Goal: Task Accomplishment & Management: Manage account settings

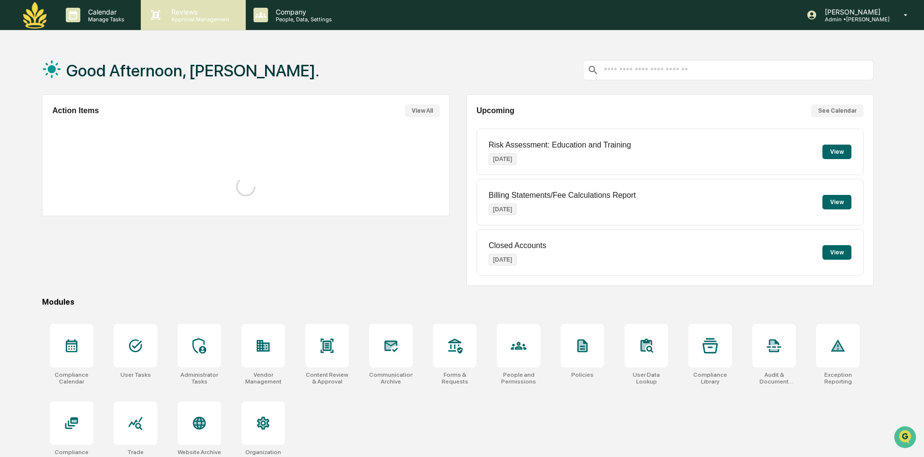
click at [186, 14] on p "Reviews" at bounding box center [198, 12] width 71 height 8
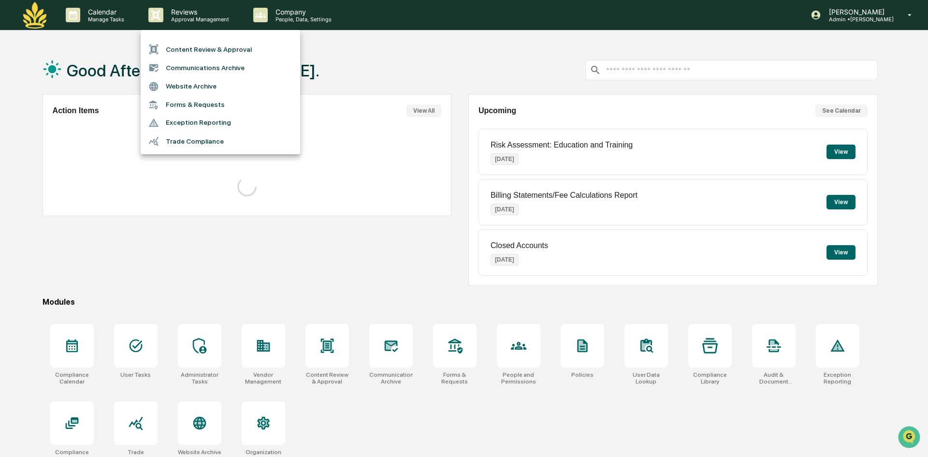
click at [300, 21] on div at bounding box center [464, 228] width 928 height 457
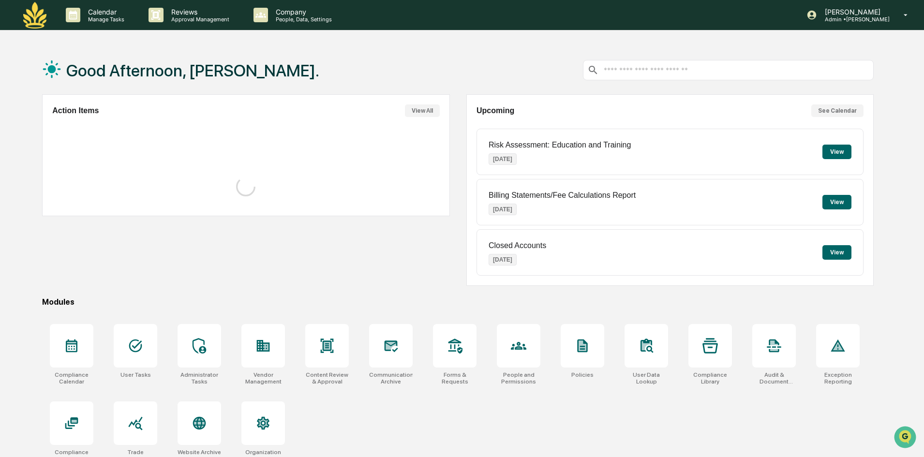
click at [281, 12] on p "Company" at bounding box center [302, 12] width 69 height 8
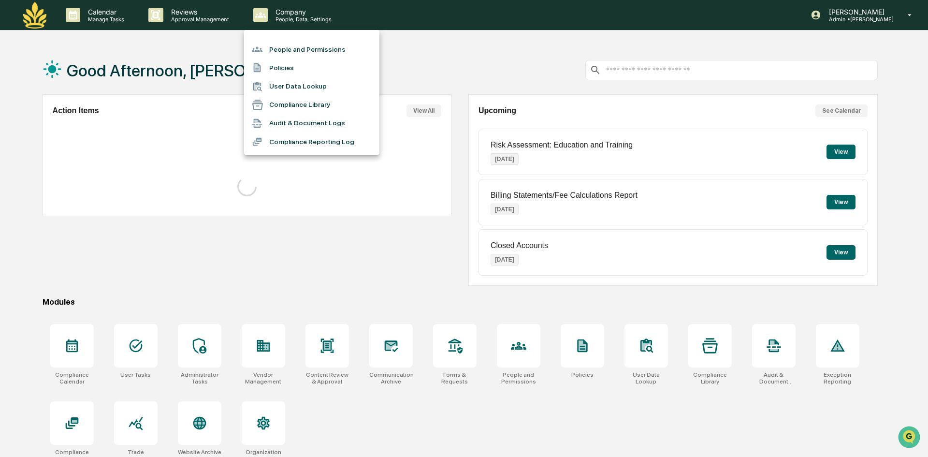
click at [281, 49] on li "People and Permissions" at bounding box center [311, 49] width 135 height 18
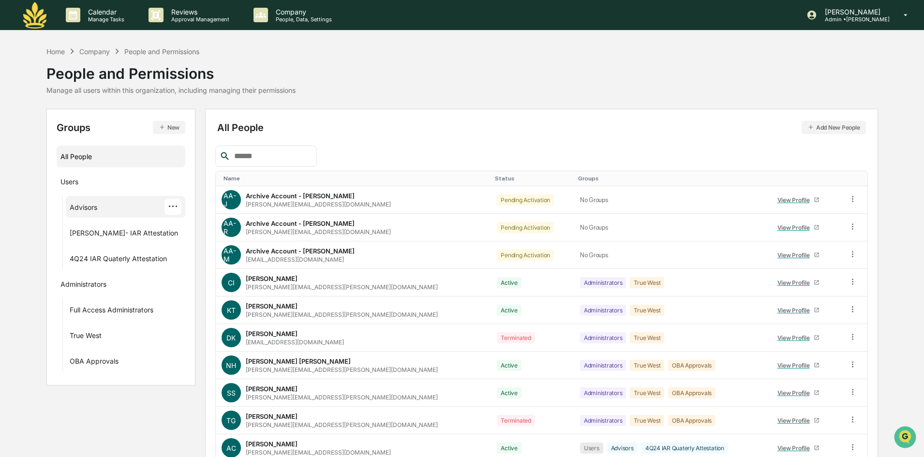
click at [87, 209] on div "Advisors" at bounding box center [84, 209] width 28 height 12
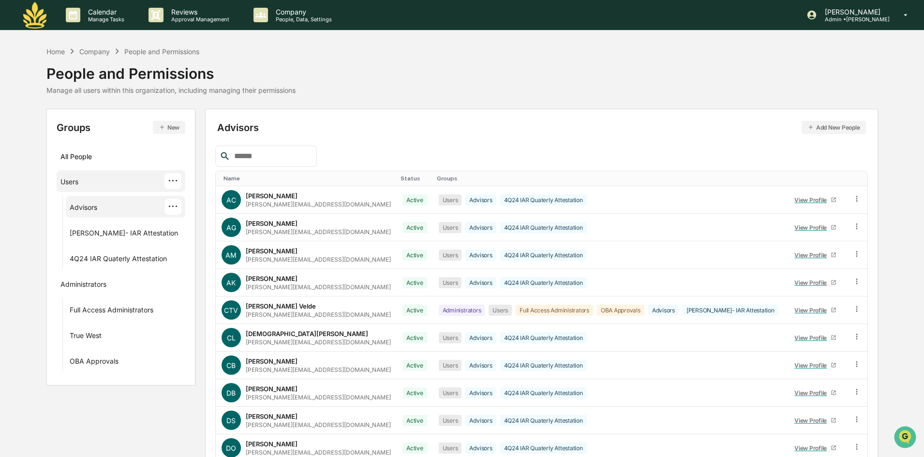
click at [74, 184] on div "Users" at bounding box center [69, 183] width 18 height 12
click at [73, 159] on div "All People" at bounding box center [120, 156] width 121 height 16
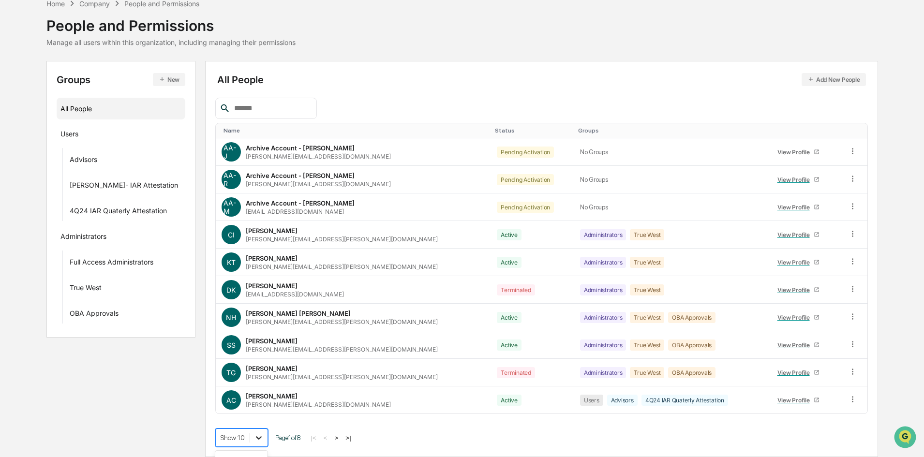
scroll to position [123, 0]
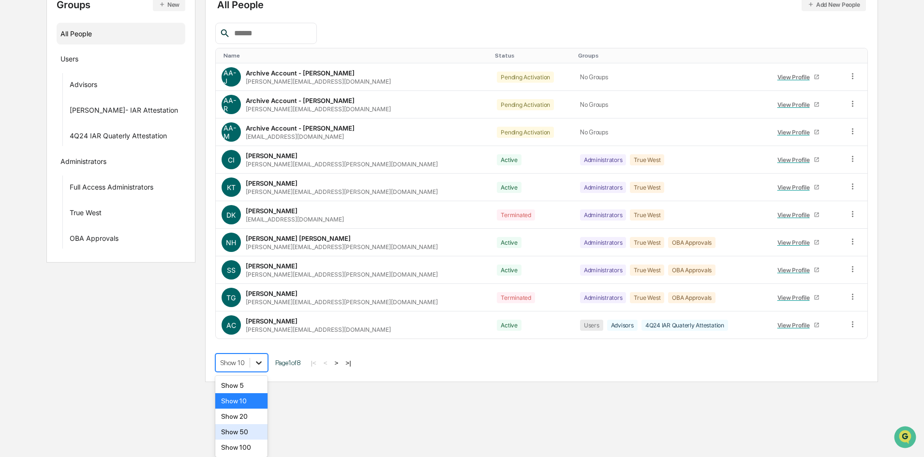
click at [258, 382] on body "Calendar Manage Tasks Reviews Approval Management Company People, Data, Setting…" at bounding box center [462, 129] width 924 height 505
click at [242, 433] on div "Show 50" at bounding box center [241, 431] width 53 height 15
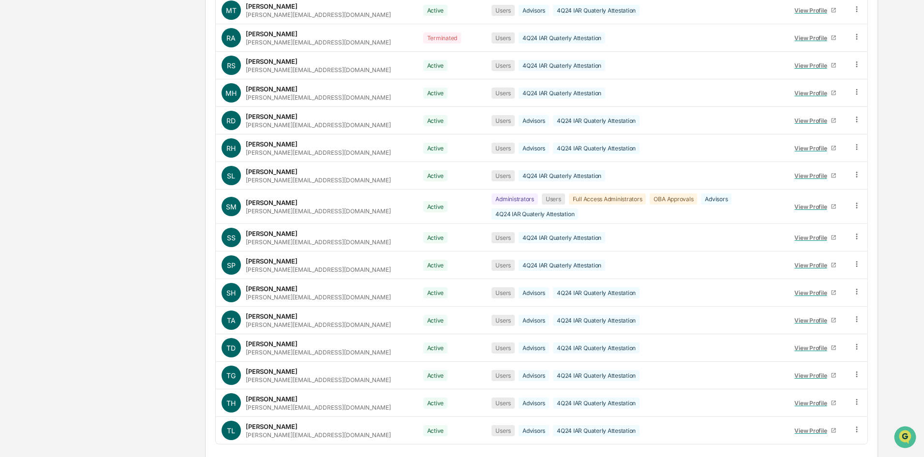
scroll to position [1161, 0]
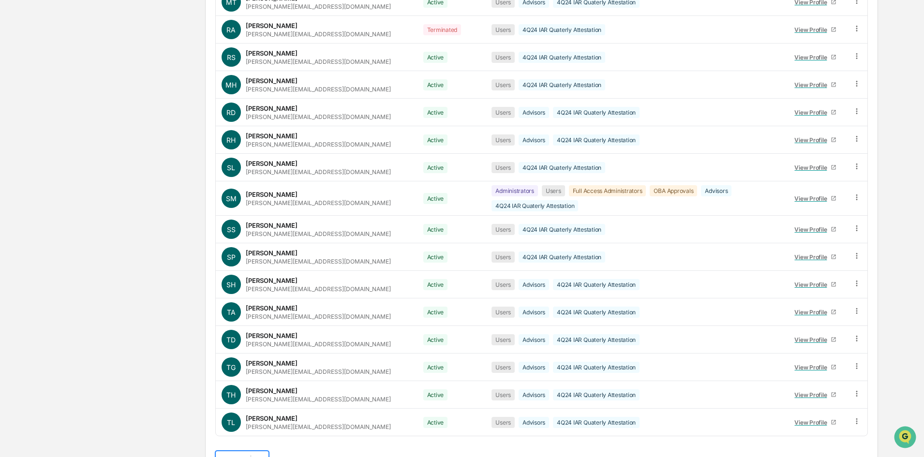
click at [342, 456] on button ">" at bounding box center [337, 460] width 10 height 8
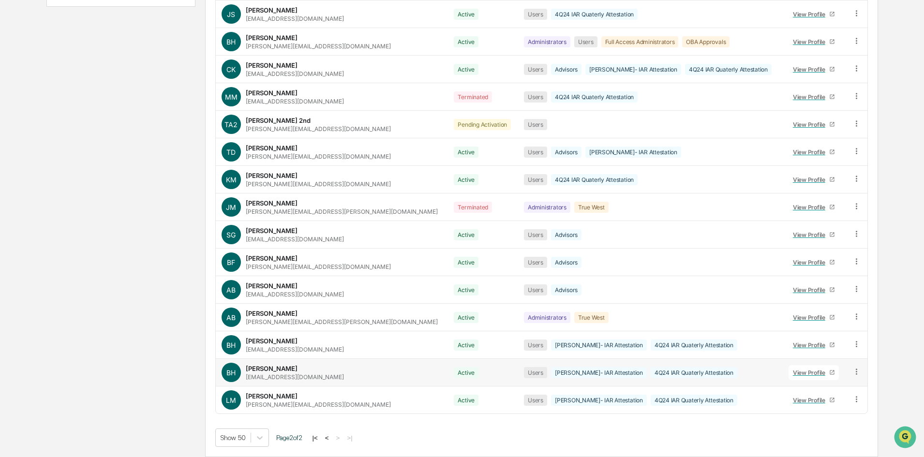
scroll to position [379, 0]
click at [854, 235] on icon at bounding box center [856, 233] width 9 height 9
click at [803, 268] on div "Change Status" at bounding box center [812, 269] width 80 height 12
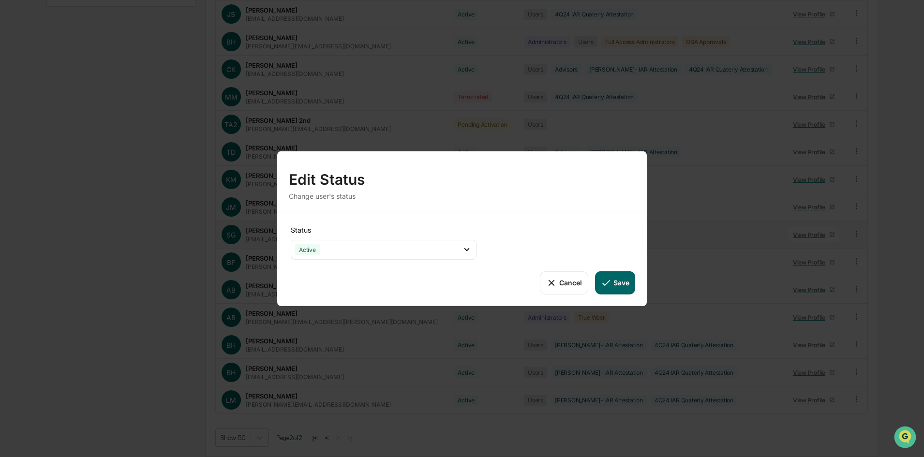
click at [558, 281] on button "Cancel" at bounding box center [564, 282] width 48 height 23
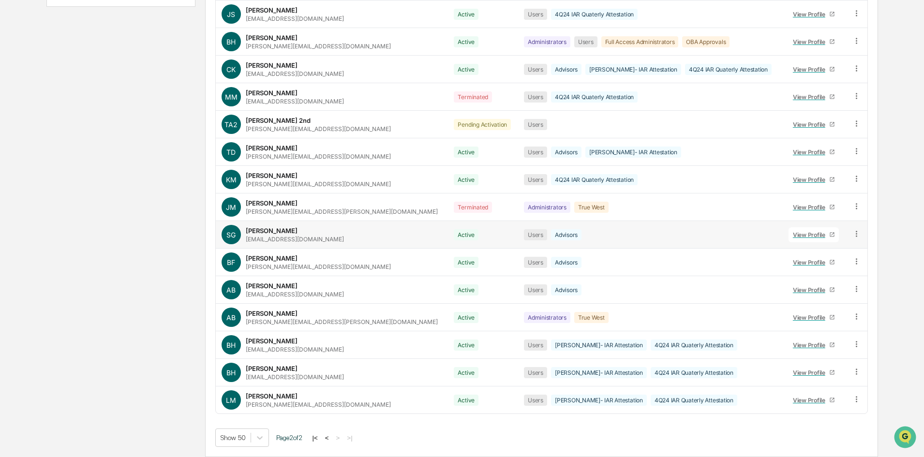
click at [796, 234] on div "View Profile" at bounding box center [811, 234] width 36 height 7
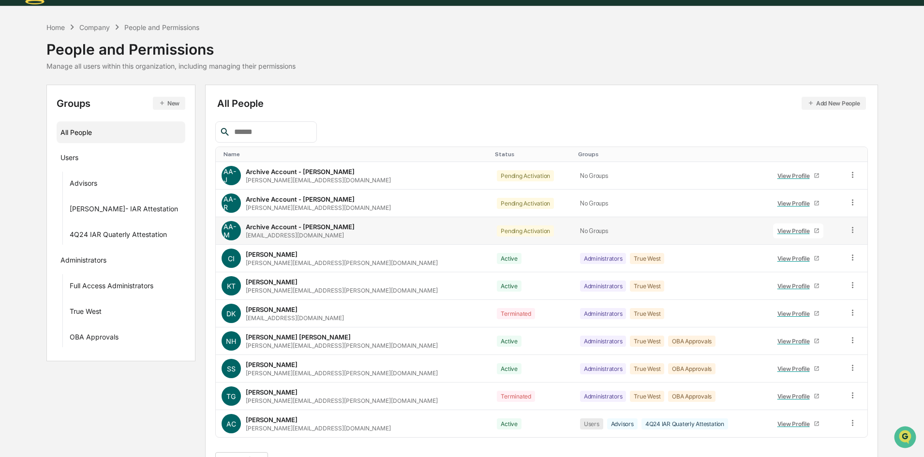
scroll to position [48, 0]
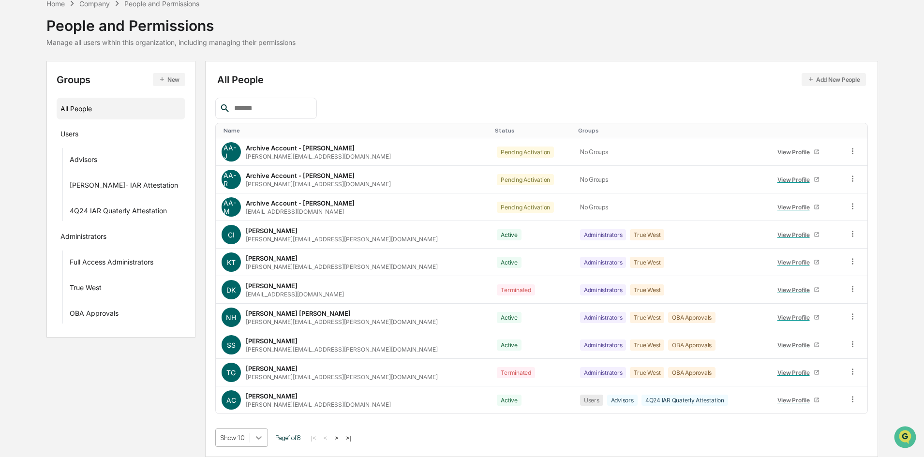
click at [255, 442] on body "Calendar Manage Tasks Reviews Approval Management Company People, Data, Setting…" at bounding box center [462, 204] width 924 height 505
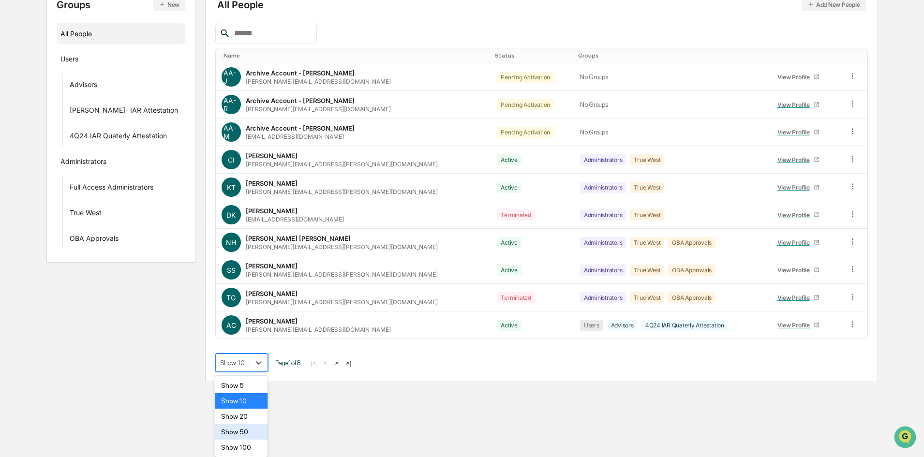
click at [256, 430] on div "Show 50" at bounding box center [241, 431] width 53 height 15
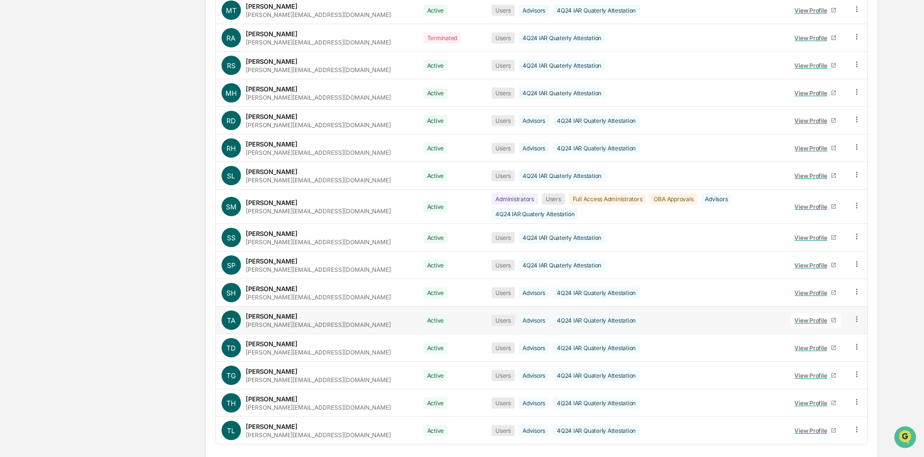
scroll to position [1161, 0]
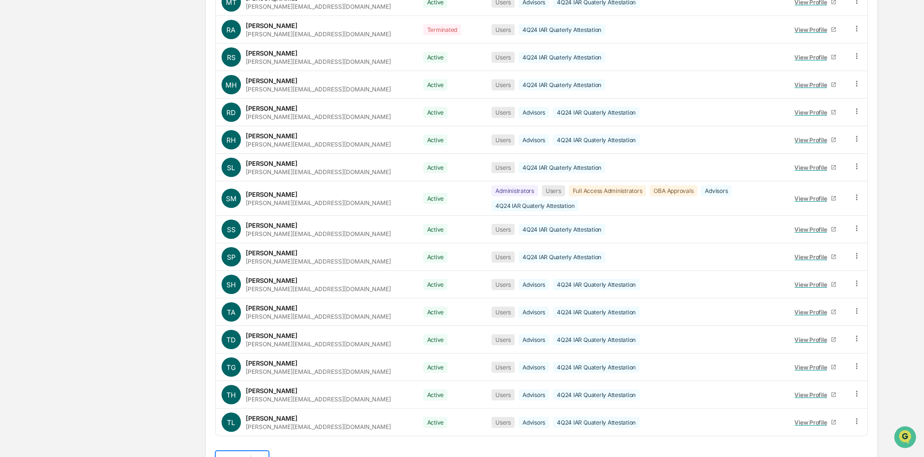
click at [342, 456] on button ">" at bounding box center [337, 460] width 10 height 8
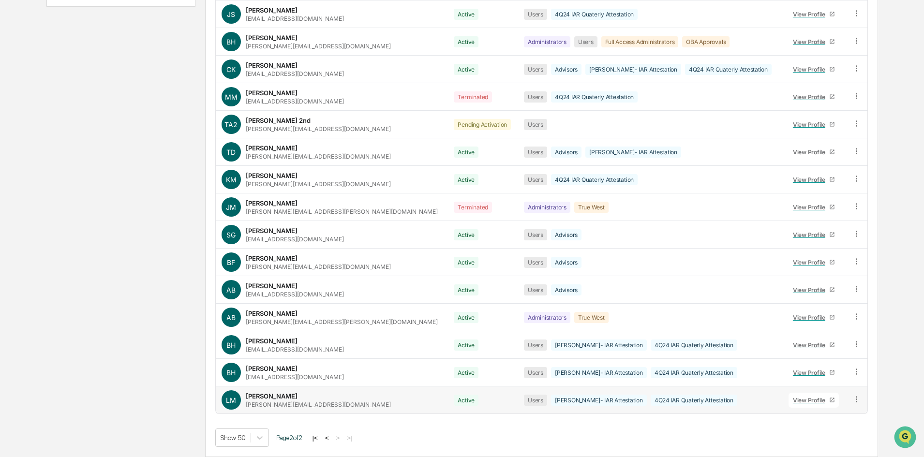
scroll to position [379, 0]
click at [855, 232] on icon at bounding box center [856, 233] width 9 height 9
click at [816, 249] on div "Groups & Permissions" at bounding box center [812, 250] width 80 height 12
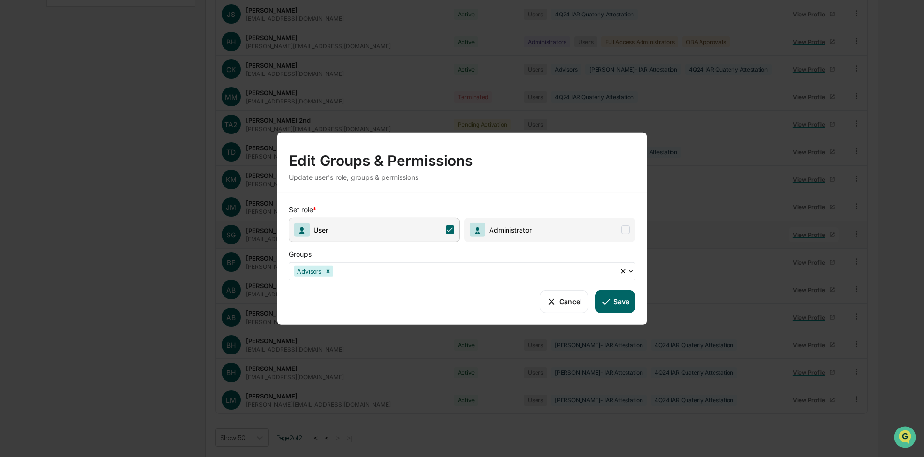
click at [361, 269] on div at bounding box center [474, 270] width 279 height 11
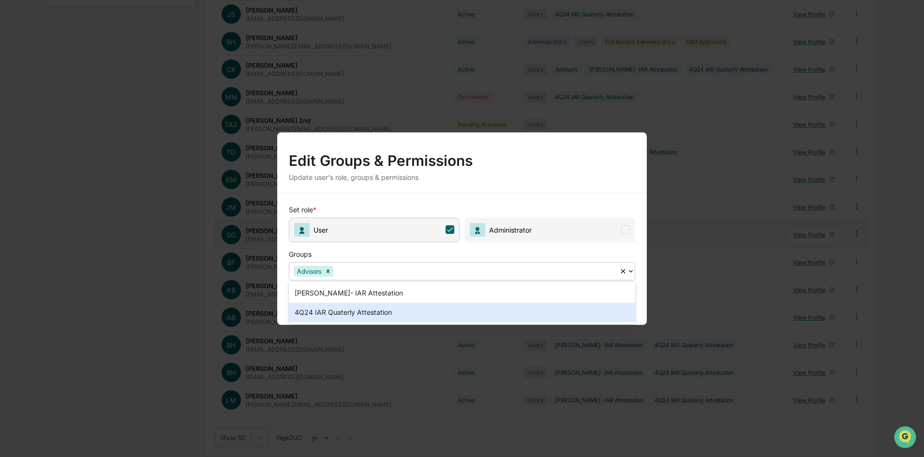
click at [344, 316] on div "4Q24 IAR Quaterly Attestation" at bounding box center [462, 312] width 346 height 19
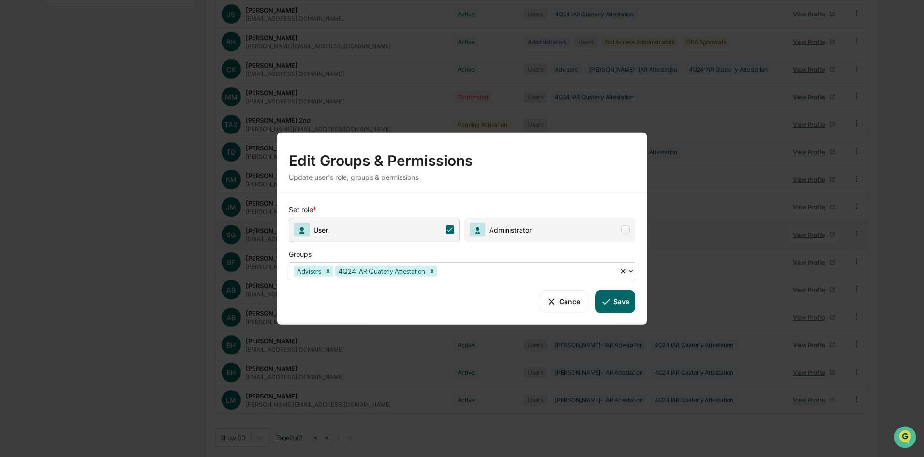
click at [620, 301] on button "Save" at bounding box center [615, 301] width 40 height 23
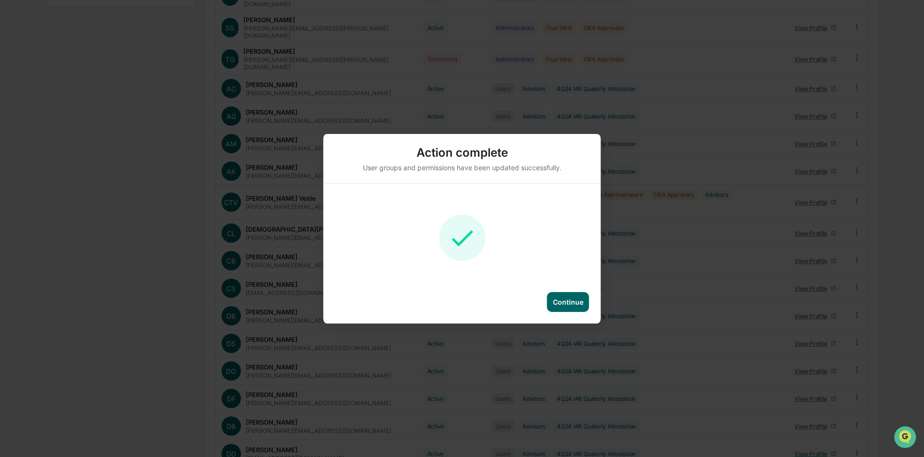
click at [553, 300] on div "Continue" at bounding box center [568, 302] width 42 height 20
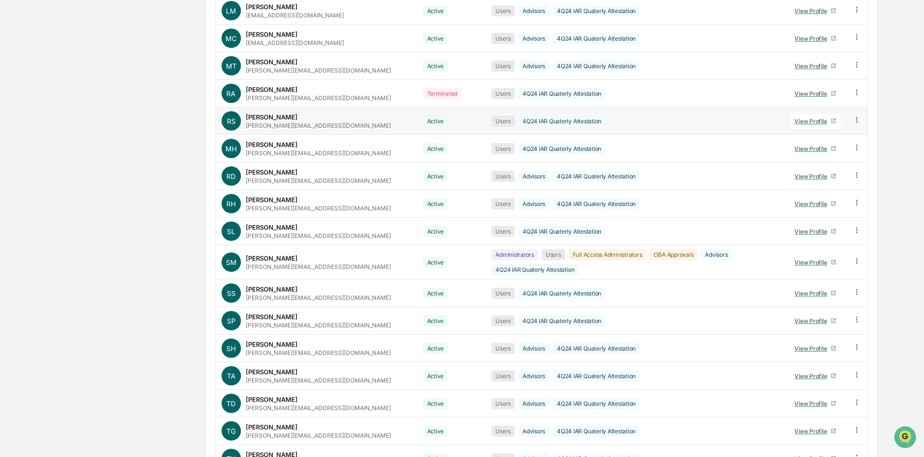
scroll to position [1161, 0]
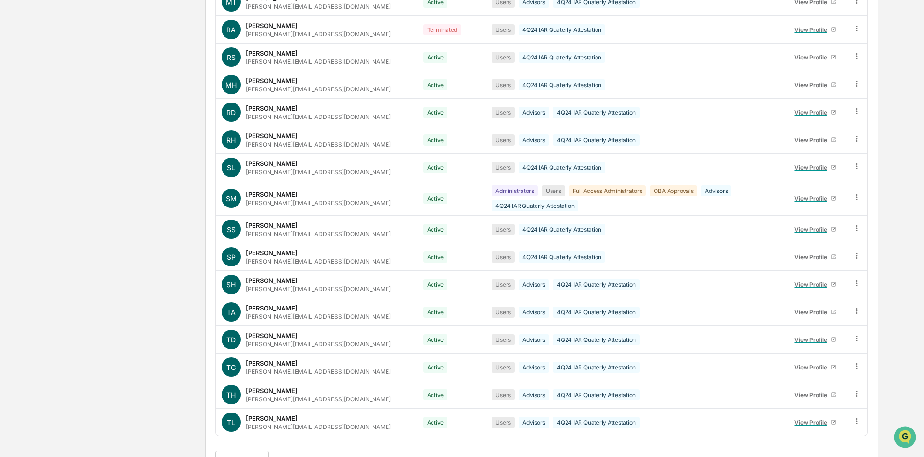
click at [340, 456] on button ">" at bounding box center [337, 460] width 10 height 8
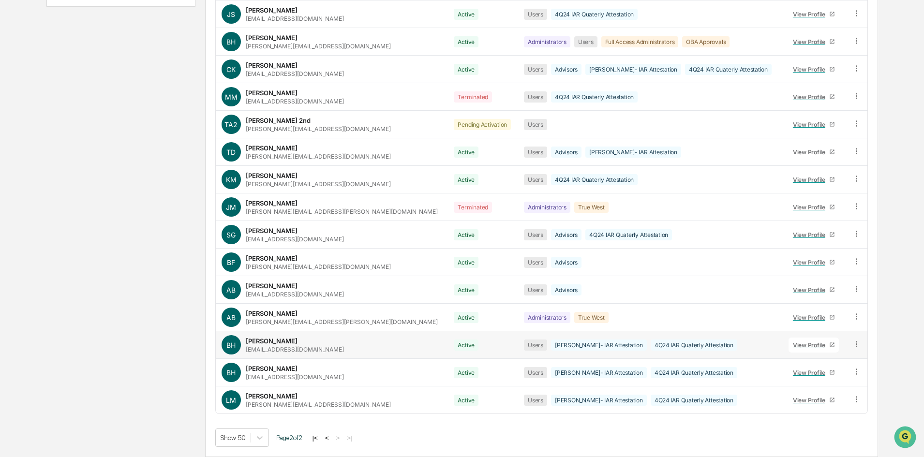
click at [795, 346] on div "View Profile" at bounding box center [811, 344] width 36 height 7
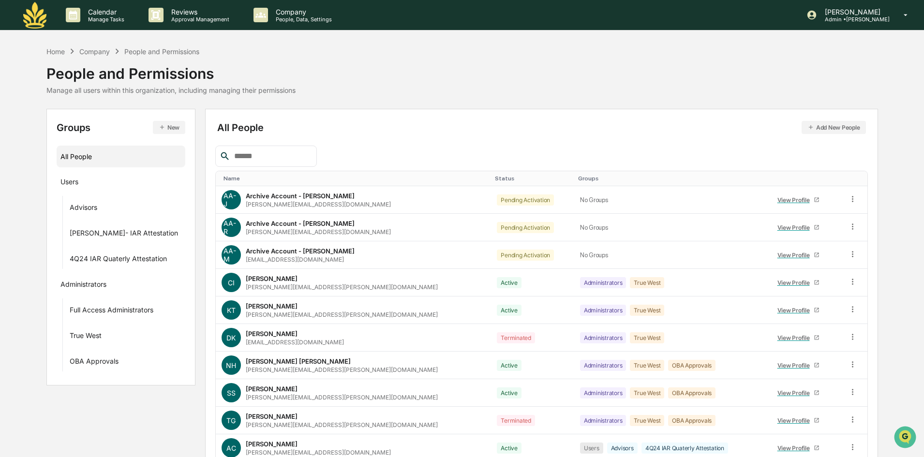
click at [265, 158] on input "text" at bounding box center [271, 156] width 82 height 13
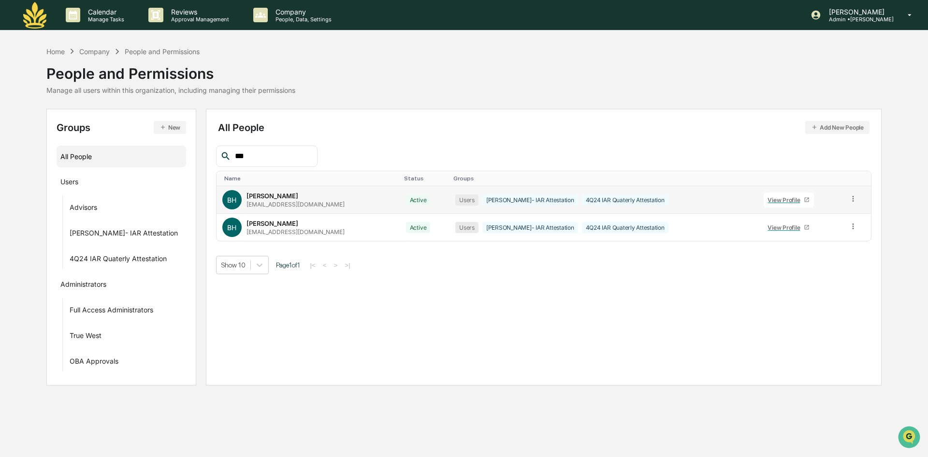
type input "***"
click at [851, 199] on icon at bounding box center [853, 198] width 9 height 9
click at [803, 217] on div "Groups & Permissions" at bounding box center [810, 215] width 80 height 12
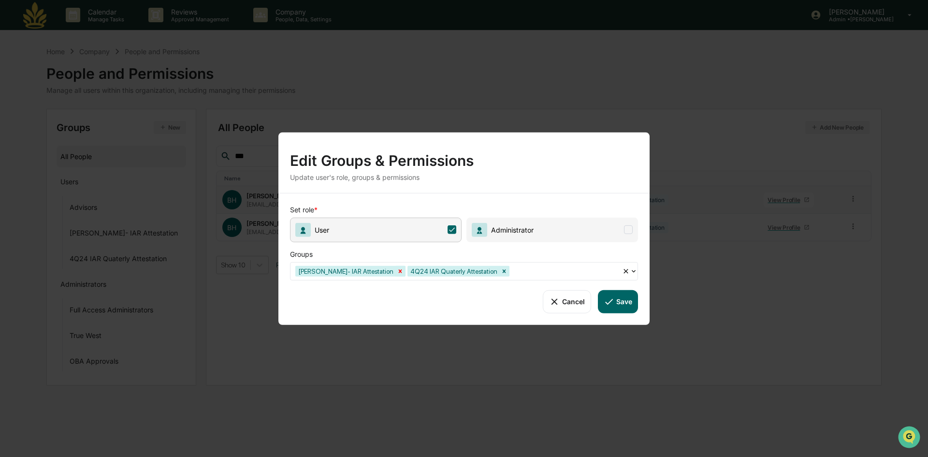
click at [399, 272] on icon "Remove Chandler- IAR Attestation" at bounding box center [400, 270] width 3 height 3
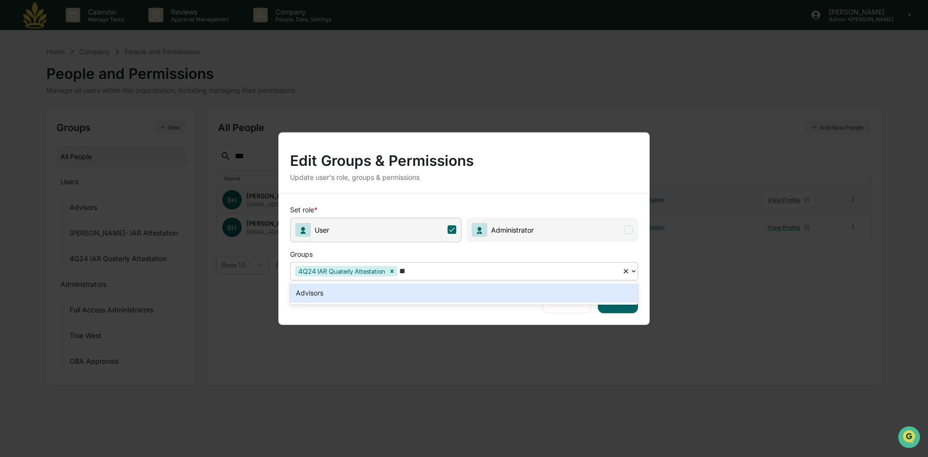
type input "***"
click at [379, 293] on div "Advisors" at bounding box center [464, 292] width 348 height 19
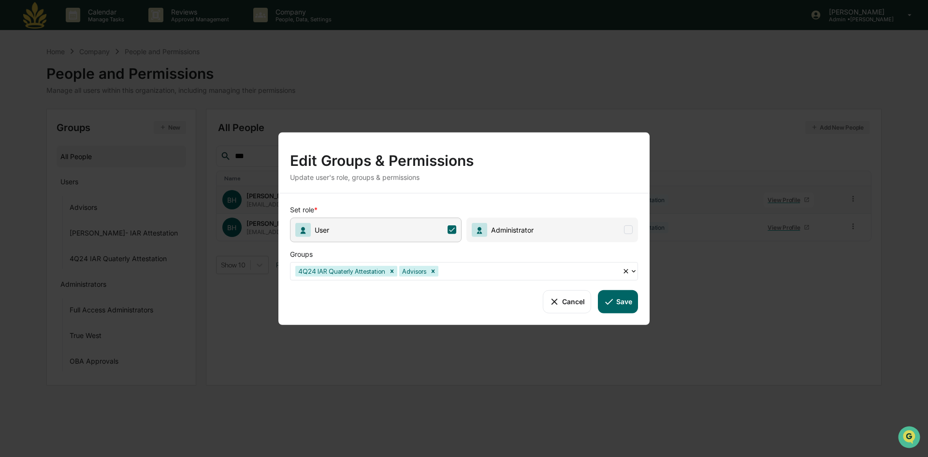
click at [620, 296] on button "Save" at bounding box center [618, 301] width 40 height 23
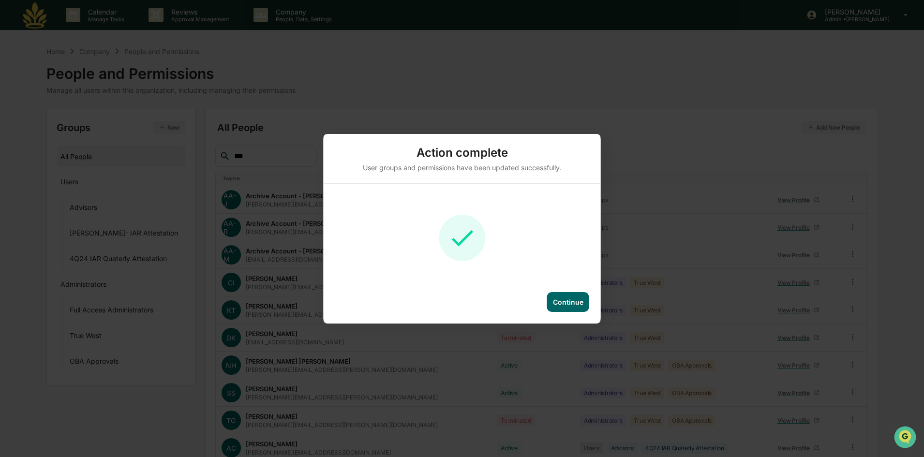
click at [572, 301] on div "Continue" at bounding box center [568, 302] width 30 height 8
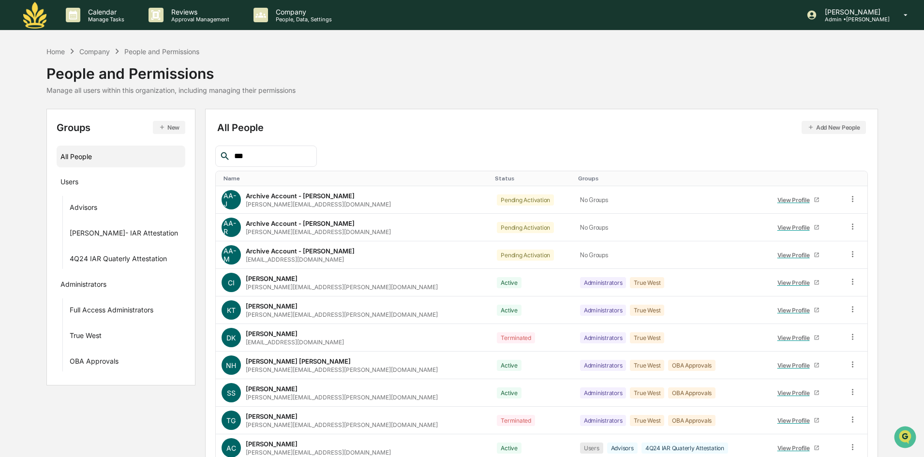
drag, startPoint x: 259, startPoint y: 158, endPoint x: 200, endPoint y: 154, distance: 59.1
click at [200, 154] on div "Groups New All People Users Advisors [PERSON_NAME]- IAR Attestation 4Q24 IAR Qu…" at bounding box center [461, 307] width 831 height 396
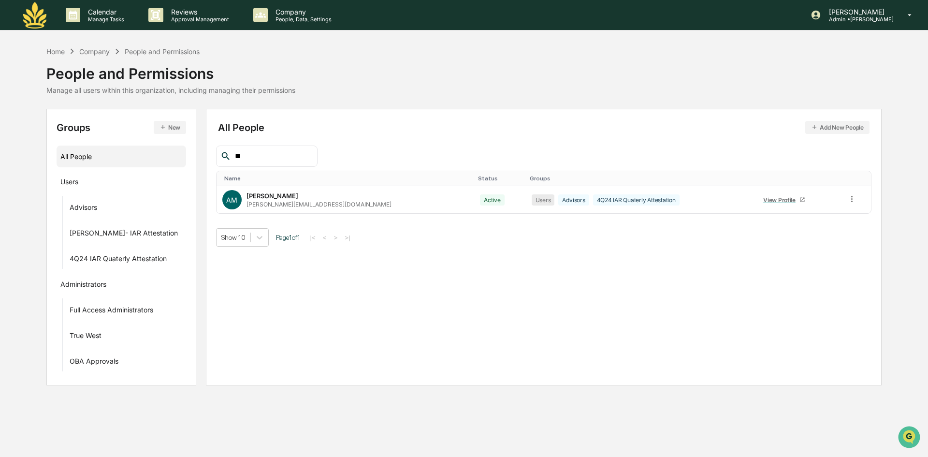
type input "*"
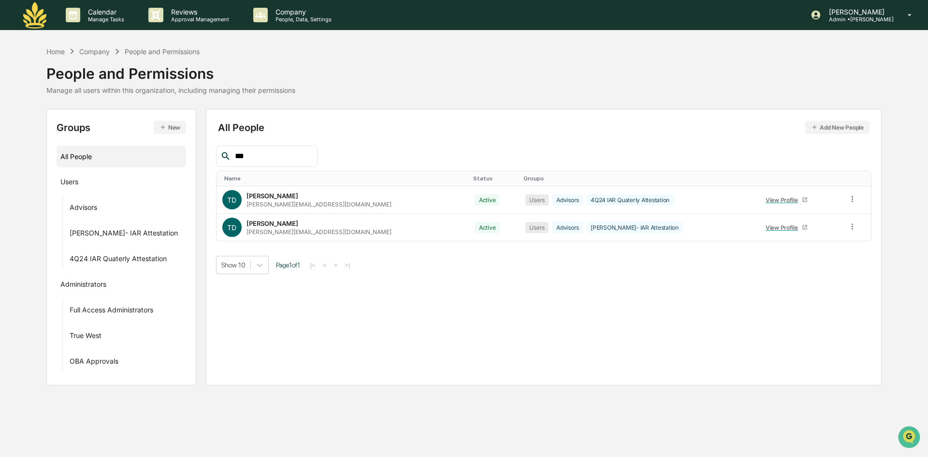
drag, startPoint x: 268, startPoint y: 157, endPoint x: 211, endPoint y: 163, distance: 57.9
click at [211, 163] on div "All People Add New People *** Name Status Groups TD [PERSON_NAME] [PERSON_NAME]…" at bounding box center [544, 247] width 677 height 277
click at [289, 155] on input "***" at bounding box center [272, 156] width 82 height 13
type input "*"
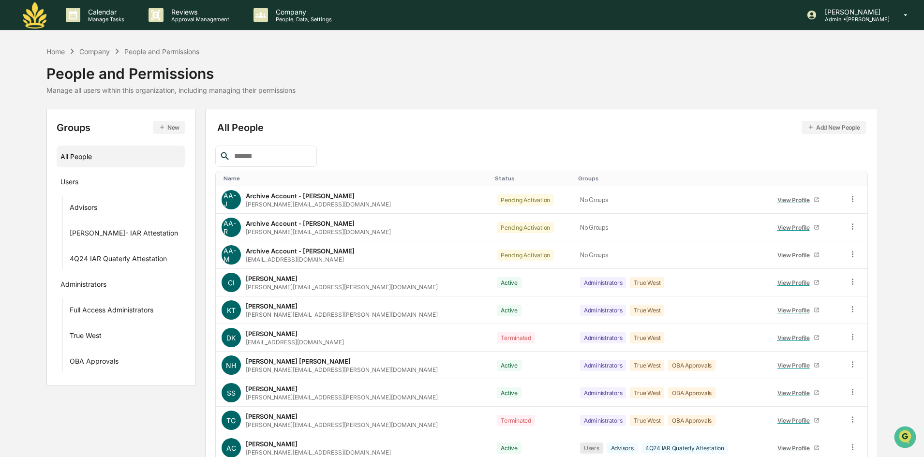
click at [99, 159] on div "All People" at bounding box center [120, 156] width 121 height 16
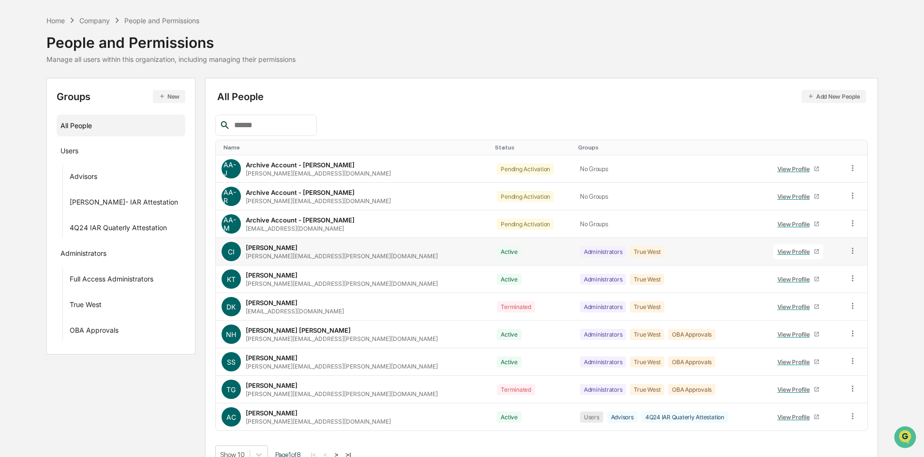
scroll to position [48, 0]
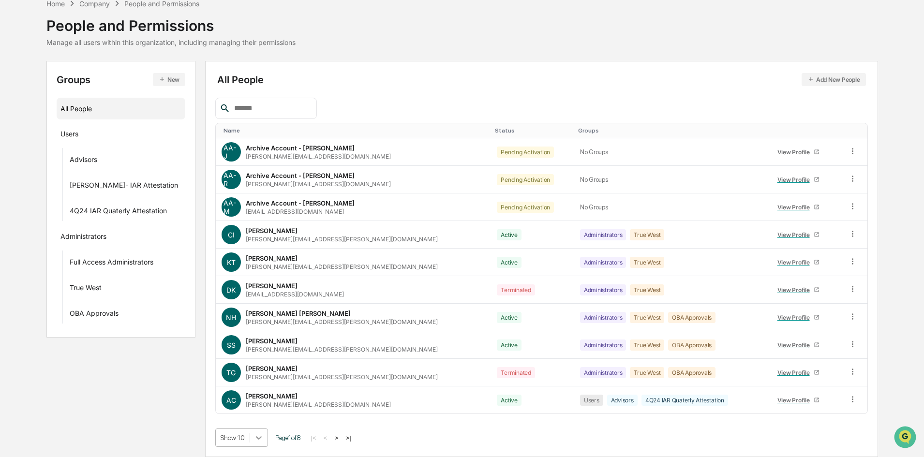
click at [259, 436] on body "Calendar Manage Tasks Reviews Approval Management Company People, Data, Setting…" at bounding box center [462, 204] width 924 height 505
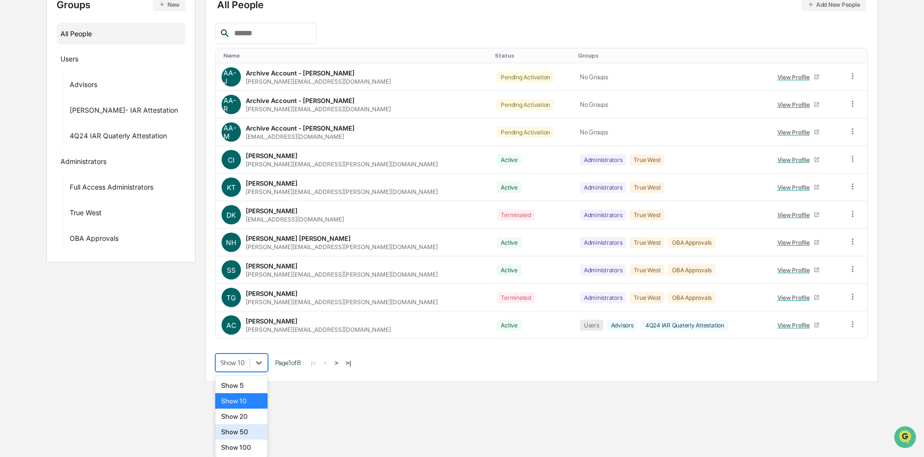
click at [251, 428] on div "Show 50" at bounding box center [241, 431] width 53 height 15
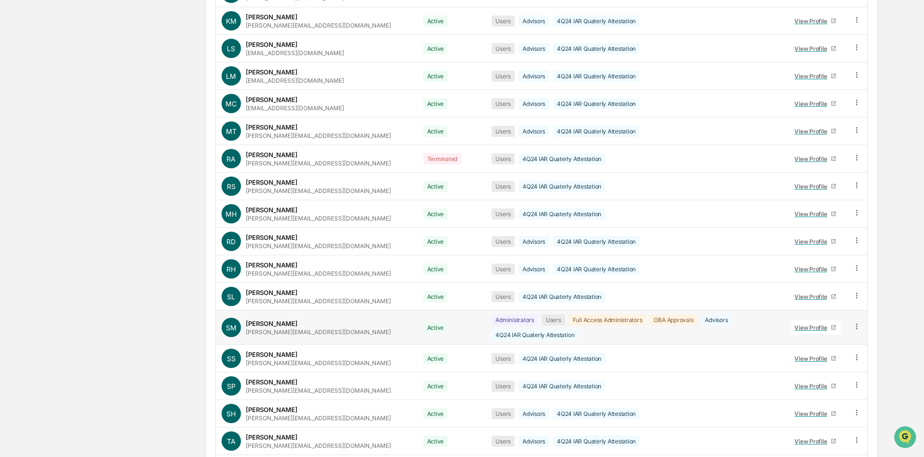
scroll to position [1161, 0]
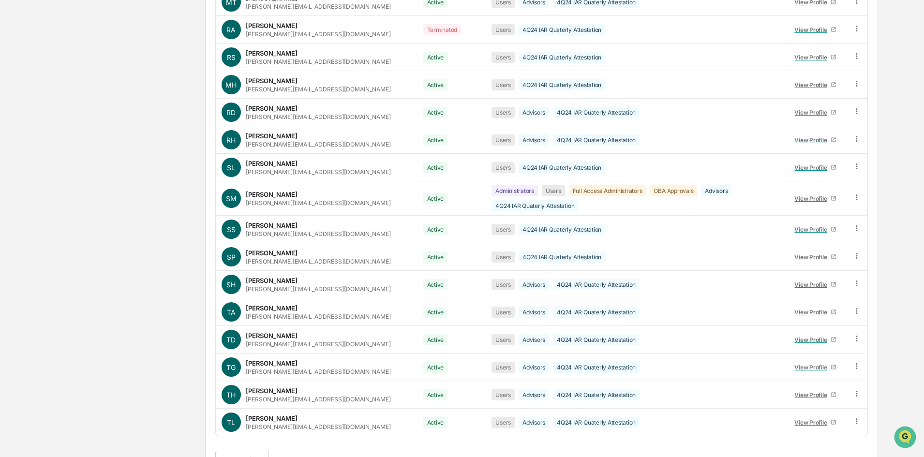
click at [341, 456] on button ">" at bounding box center [337, 460] width 10 height 8
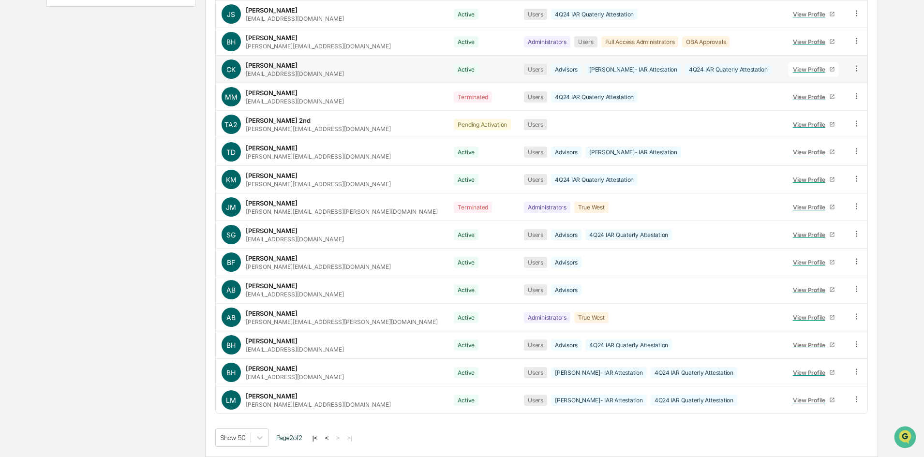
click at [854, 66] on icon at bounding box center [856, 68] width 9 height 9
click at [817, 82] on div "Groups & Permissions" at bounding box center [812, 84] width 80 height 12
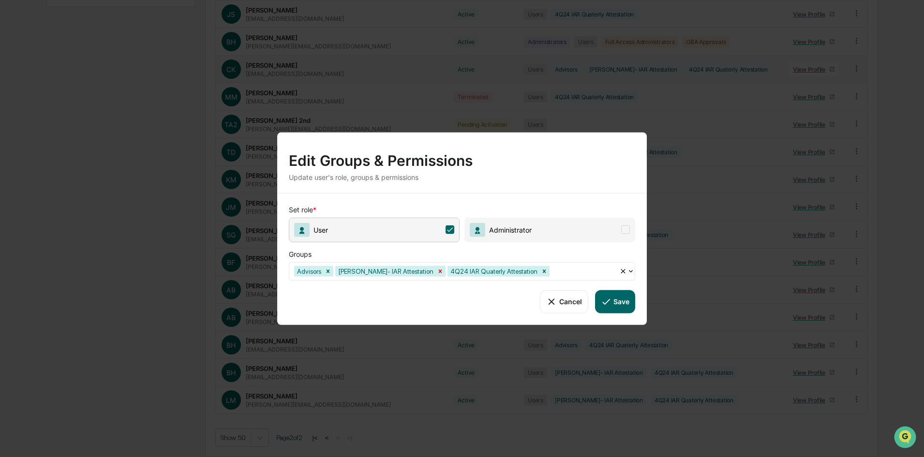
click at [439, 272] on icon "Remove Chandler- IAR Attestation" at bounding box center [440, 270] width 3 height 3
click at [622, 299] on button "Save" at bounding box center [615, 301] width 40 height 23
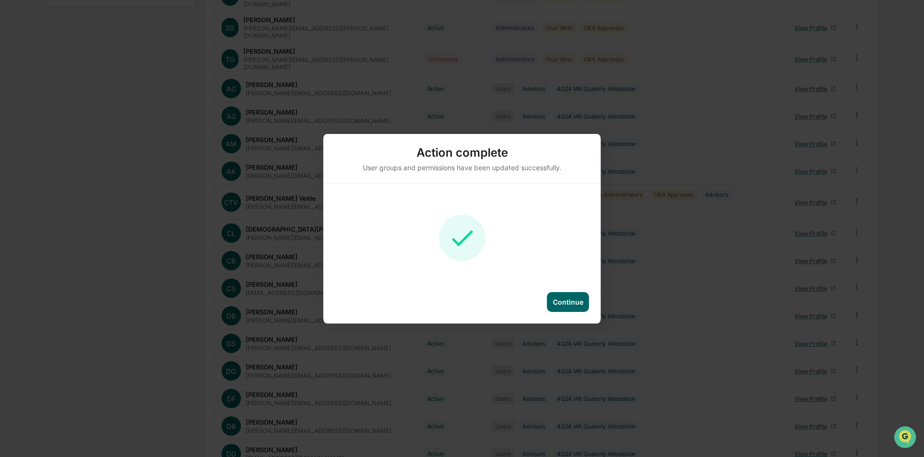
drag, startPoint x: 565, startPoint y: 302, endPoint x: 530, endPoint y: 278, distance: 42.4
click at [565, 302] on div "Continue" at bounding box center [568, 302] width 30 height 8
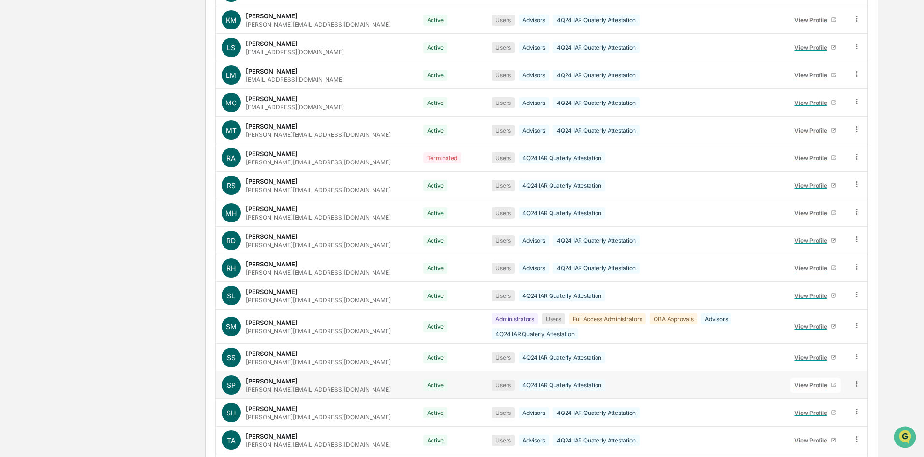
scroll to position [1161, 0]
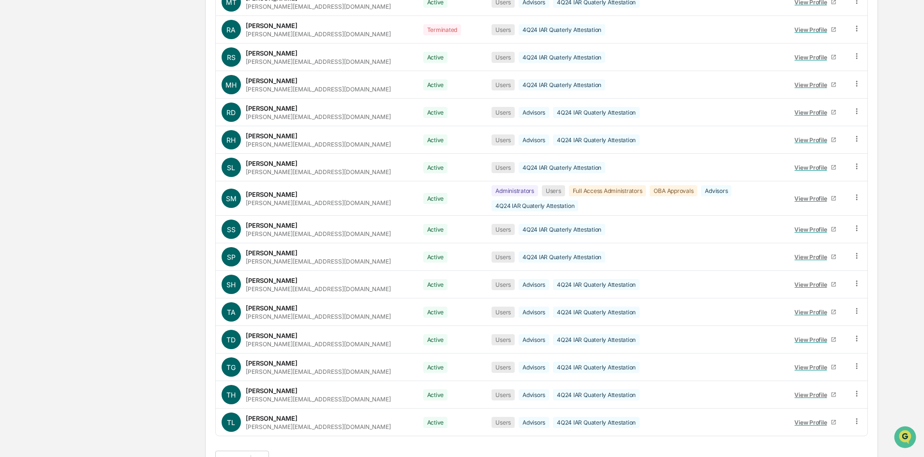
click at [342, 456] on button ">" at bounding box center [337, 460] width 10 height 8
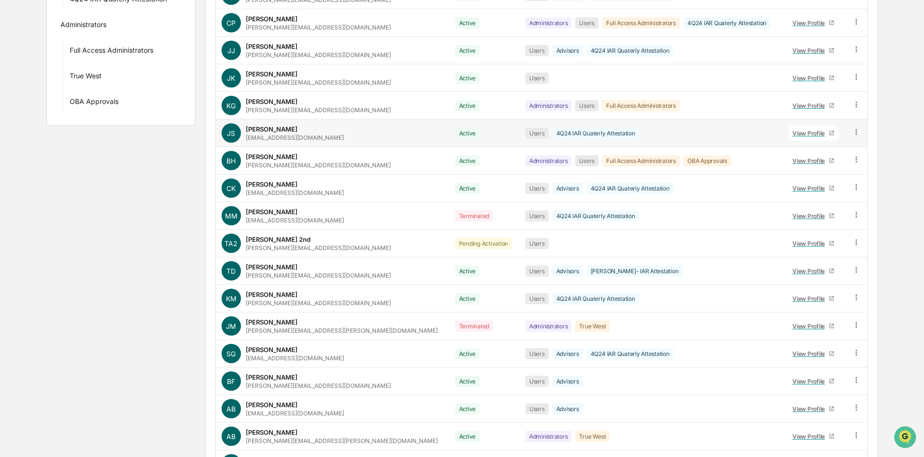
scroll to position [234, 0]
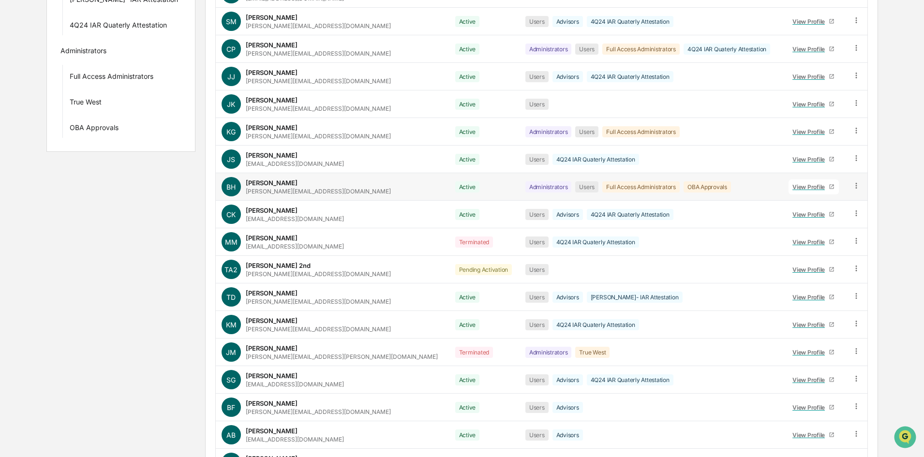
click at [852, 186] on icon at bounding box center [856, 185] width 9 height 9
click at [812, 202] on div "Groups & Permissions" at bounding box center [812, 202] width 80 height 12
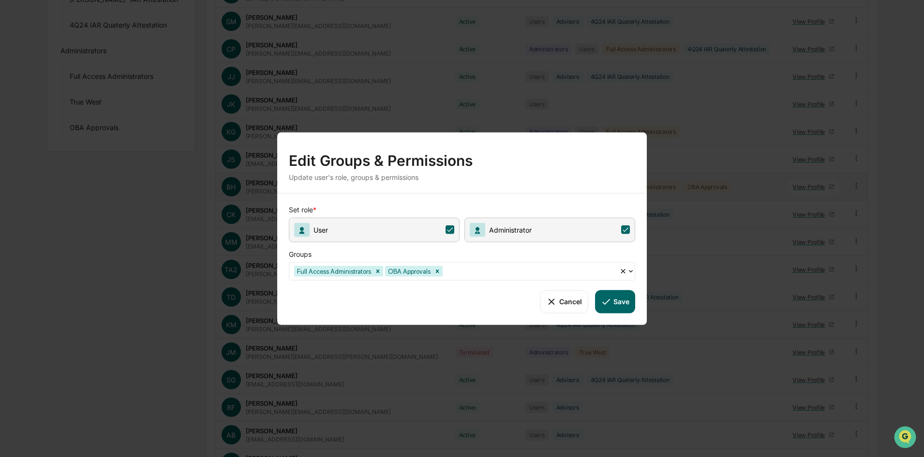
click at [489, 270] on div at bounding box center [529, 270] width 170 height 11
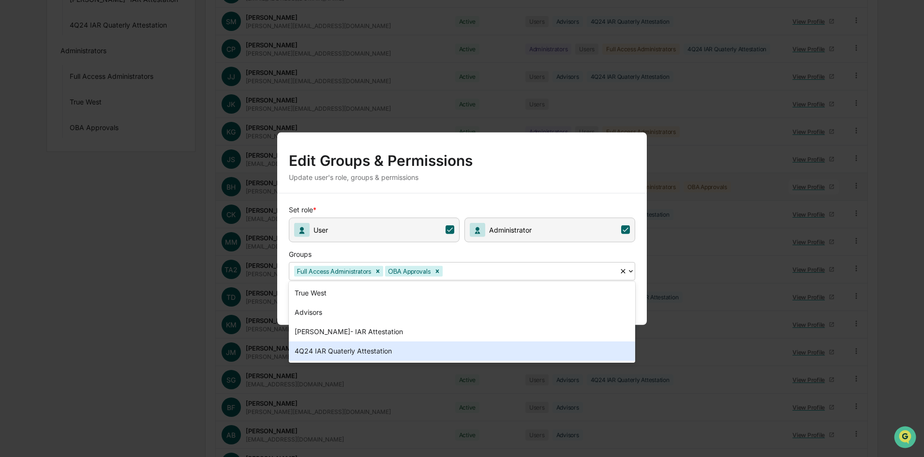
click at [383, 349] on div "4Q24 IAR Quaterly Attestation" at bounding box center [462, 350] width 346 height 19
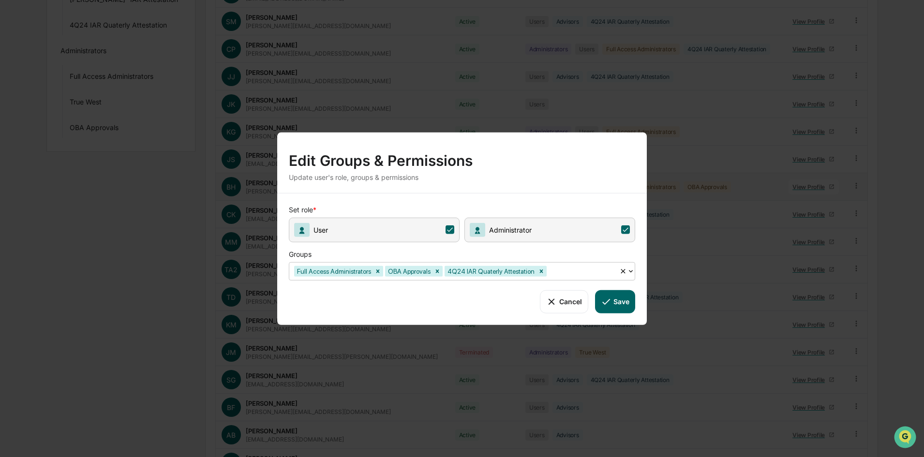
click at [623, 293] on button "Save" at bounding box center [615, 301] width 40 height 23
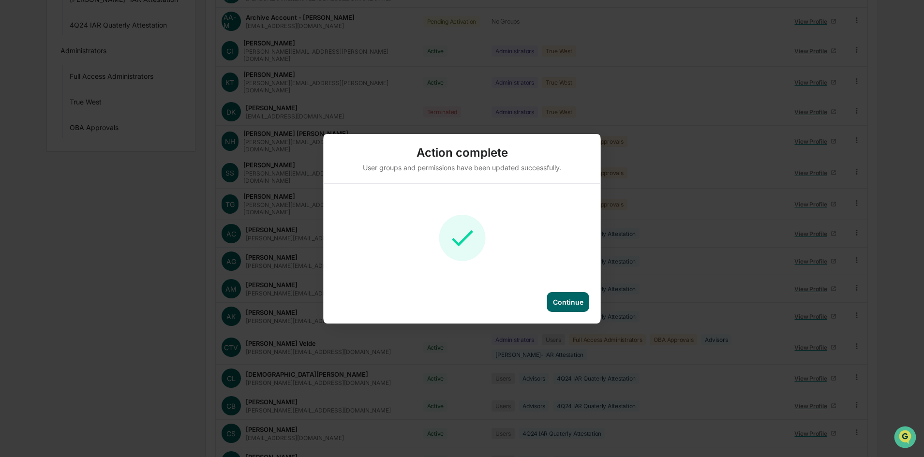
click at [565, 309] on div "Continue" at bounding box center [568, 302] width 42 height 20
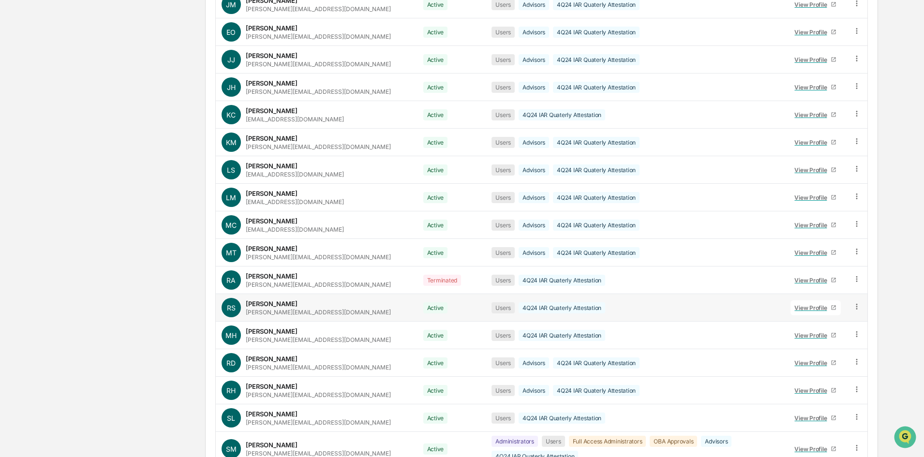
scroll to position [1161, 0]
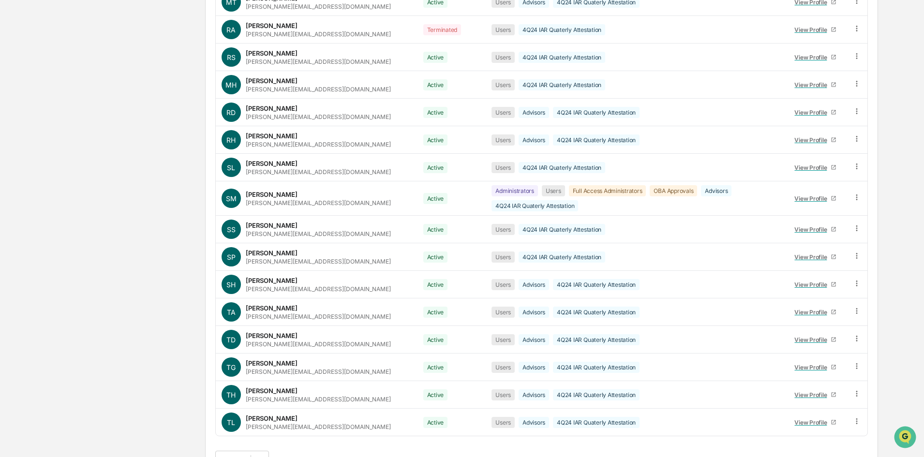
click at [342, 456] on button ">" at bounding box center [337, 460] width 10 height 8
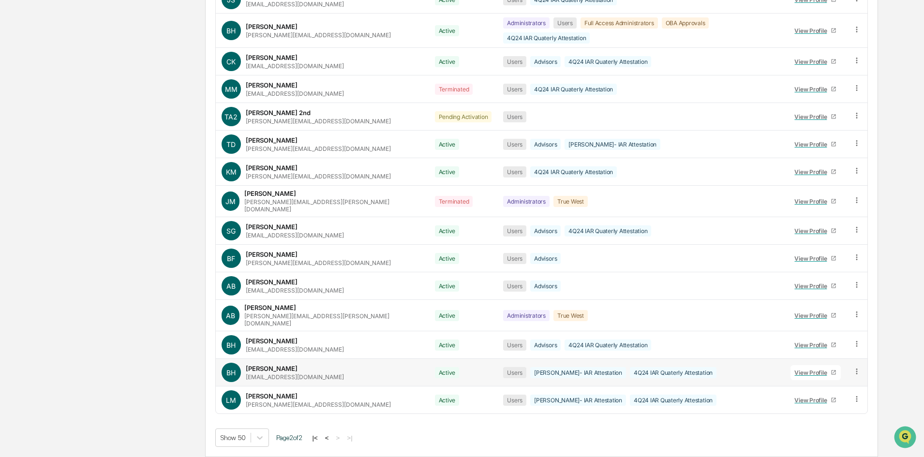
scroll to position [379, 0]
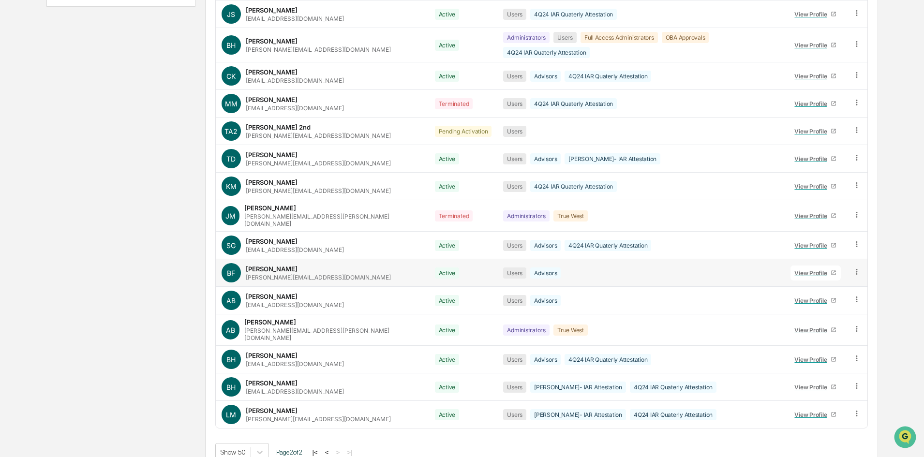
click at [856, 267] on icon at bounding box center [856, 271] width 9 height 9
click at [801, 282] on div "Groups & Permissions" at bounding box center [813, 288] width 80 height 12
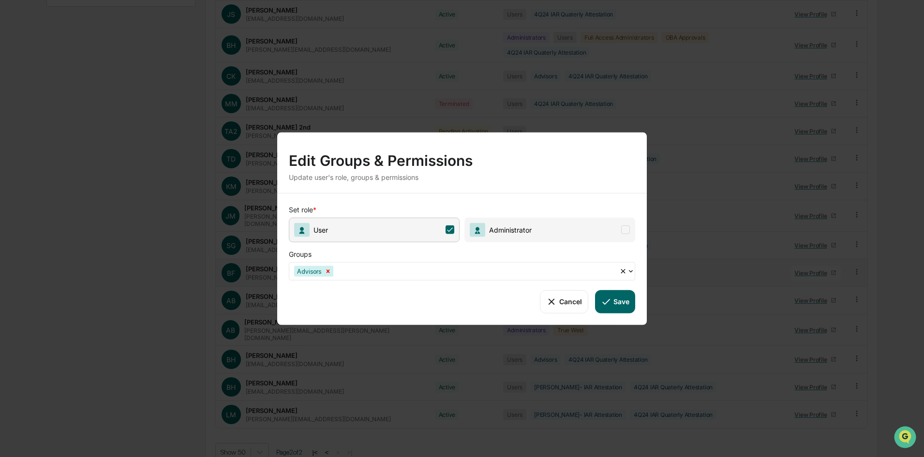
click at [327, 270] on icon "Remove Advisors" at bounding box center [327, 270] width 7 height 7
click at [346, 271] on div at bounding box center [458, 270] width 328 height 11
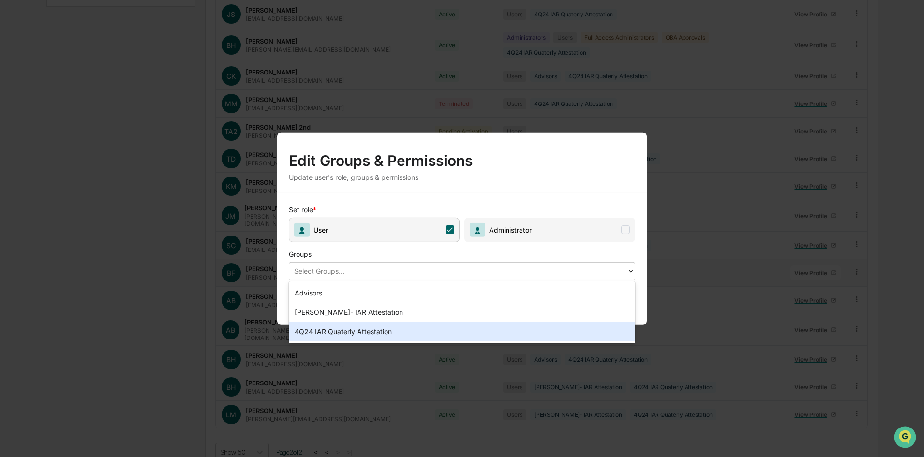
click at [369, 334] on div "4Q24 IAR Quaterly Attestation" at bounding box center [462, 331] width 346 height 19
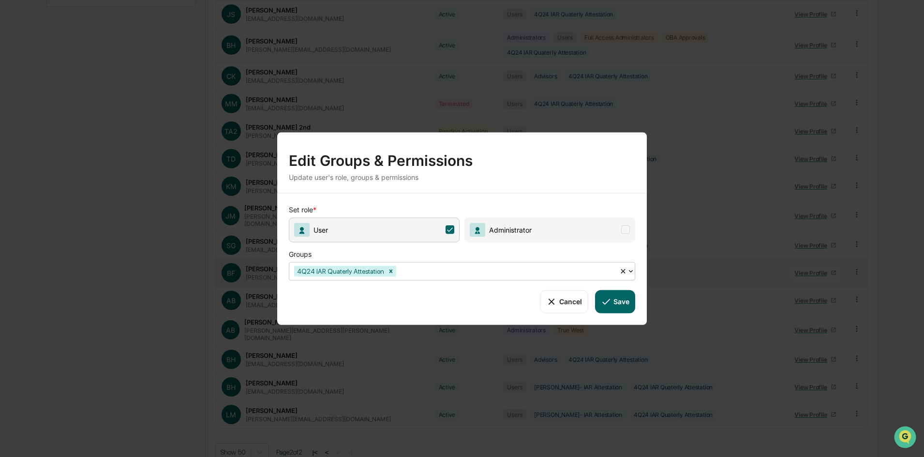
click at [619, 307] on button "Save" at bounding box center [615, 301] width 40 height 23
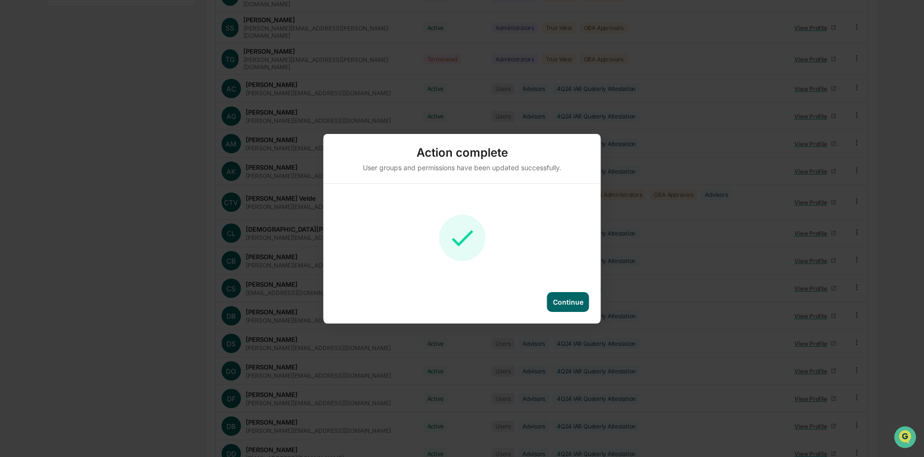
click at [571, 307] on div "Continue" at bounding box center [568, 302] width 42 height 20
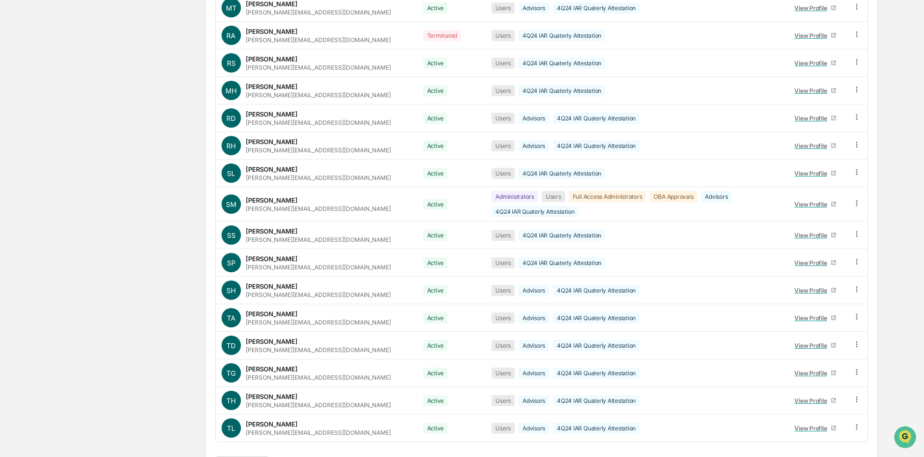
scroll to position [1161, 0]
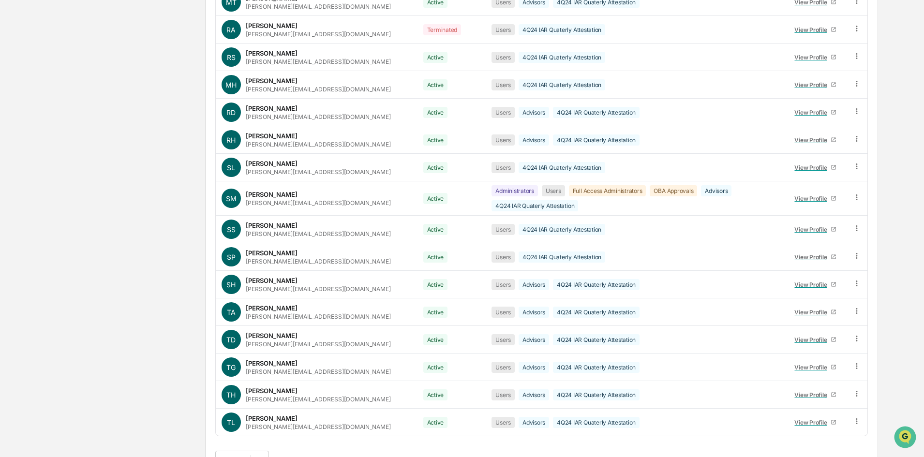
click at [342, 456] on button ">" at bounding box center [337, 460] width 10 height 8
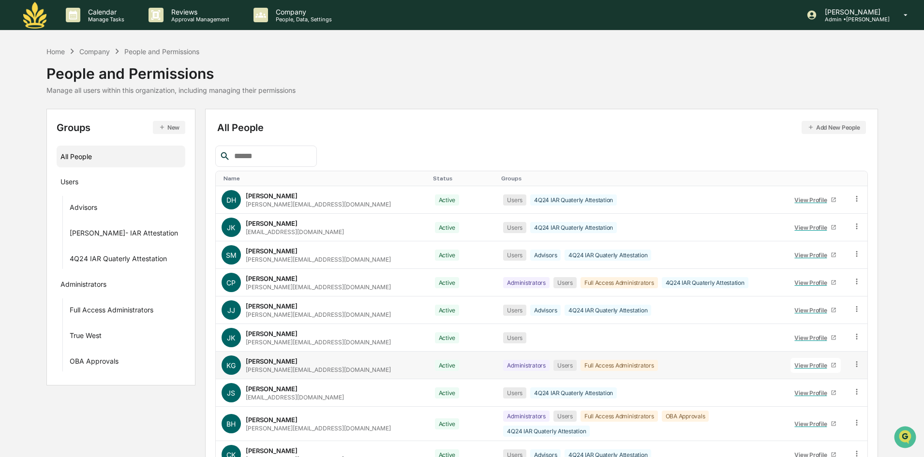
scroll to position [48, 0]
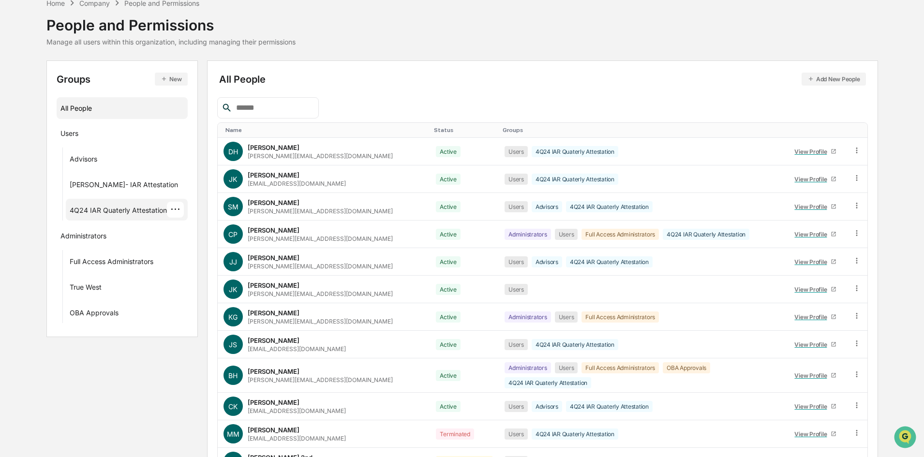
click at [123, 212] on div "4Q24 IAR Quaterly Attestation" at bounding box center [118, 212] width 97 height 12
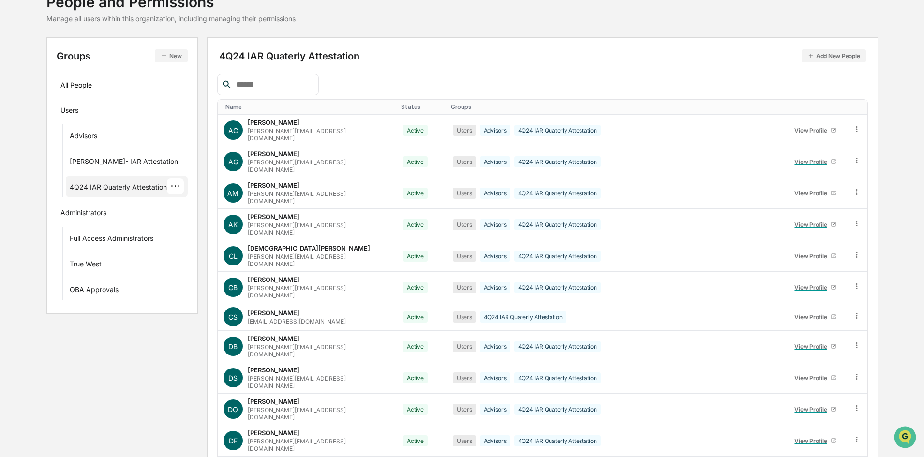
scroll to position [0, 0]
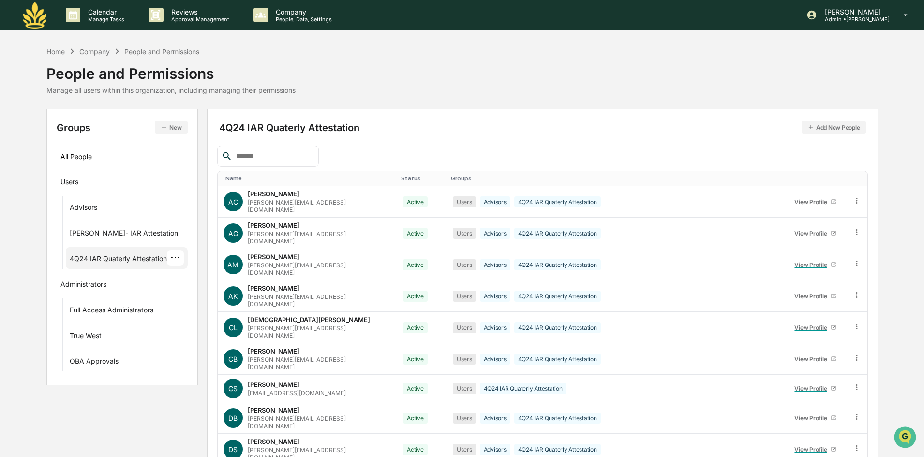
click at [59, 54] on div "Home" at bounding box center [55, 51] width 18 height 8
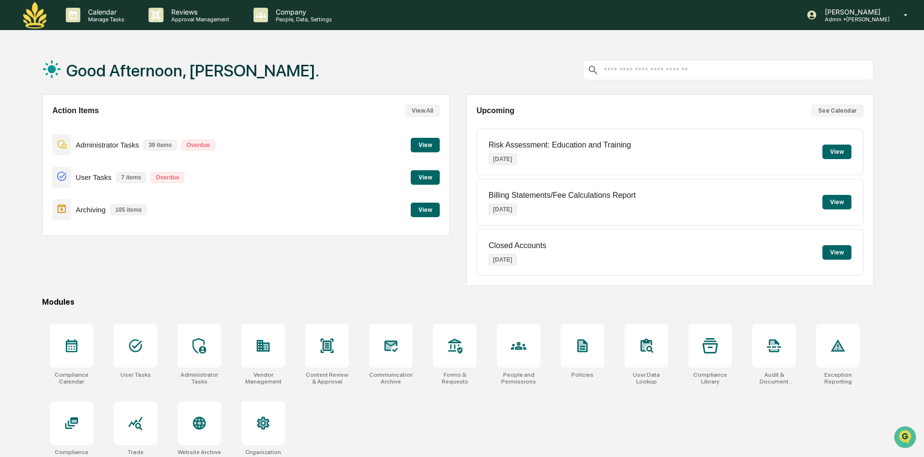
click at [431, 176] on button "View" at bounding box center [425, 177] width 29 height 15
